Goal: Obtain resource: Obtain resource

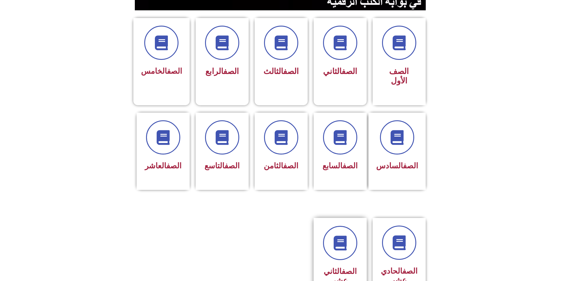
scroll to position [118, 0]
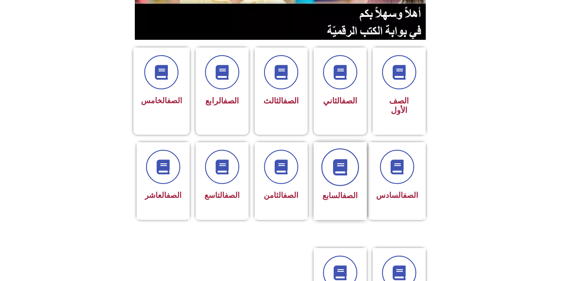
click at [345, 159] on icon at bounding box center [340, 167] width 16 height 16
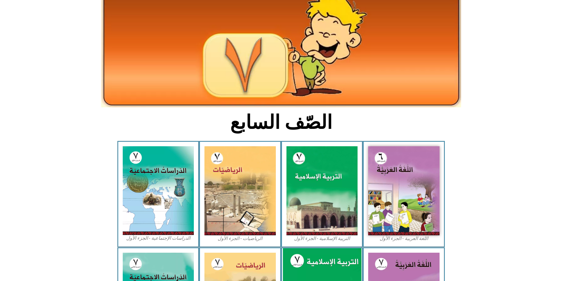
scroll to position [148, 0]
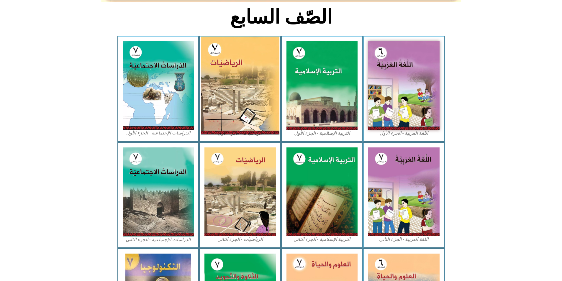
click at [239, 85] on img at bounding box center [240, 86] width 79 height 98
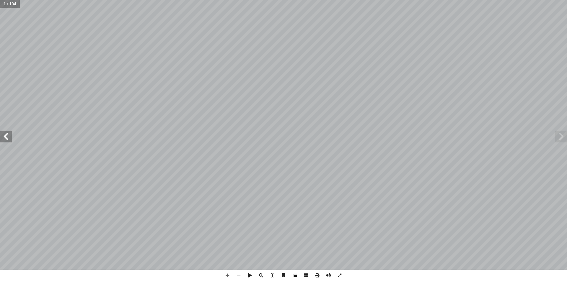
click at [6, 135] on span at bounding box center [6, 137] width 12 height 12
click at [7, 136] on span at bounding box center [6, 137] width 12 height 12
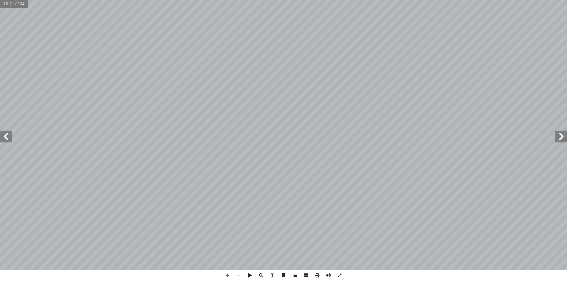
click at [7, 136] on span at bounding box center [6, 137] width 12 height 12
click at [316, 274] on span at bounding box center [316, 275] width 11 height 11
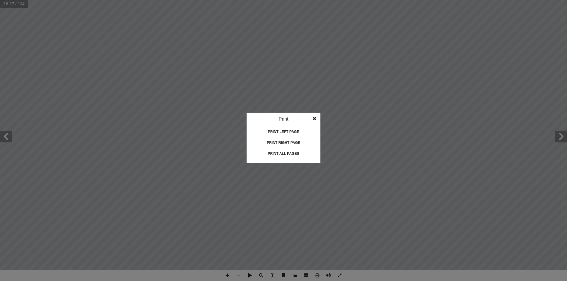
click at [290, 141] on div "Print right page" at bounding box center [283, 142] width 59 height 9
click at [287, 131] on div "Print left page" at bounding box center [283, 131] width 59 height 9
click at [317, 117] on span at bounding box center [314, 119] width 11 height 12
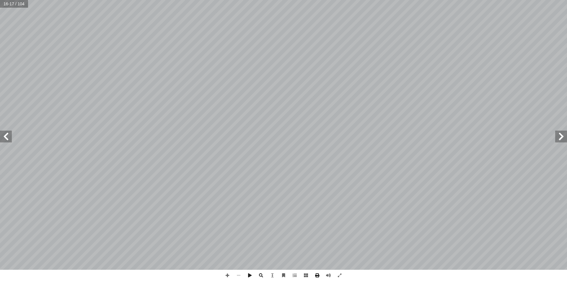
click at [316, 278] on span at bounding box center [316, 275] width 11 height 11
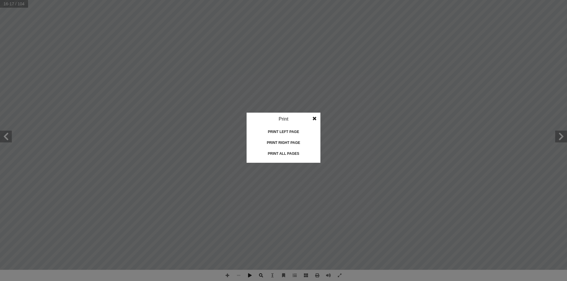
click at [291, 152] on div "Print all pages" at bounding box center [283, 153] width 59 height 9
